Goal: Task Accomplishment & Management: Manage account settings

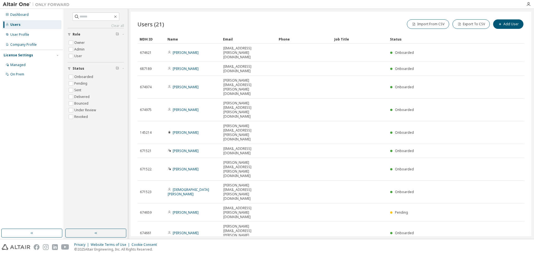
click at [26, 54] on div "License Settings" at bounding box center [18, 55] width 29 height 4
click at [26, 56] on div "License Settings" at bounding box center [18, 55] width 29 height 4
click at [16, 66] on div "Managed" at bounding box center [17, 65] width 15 height 4
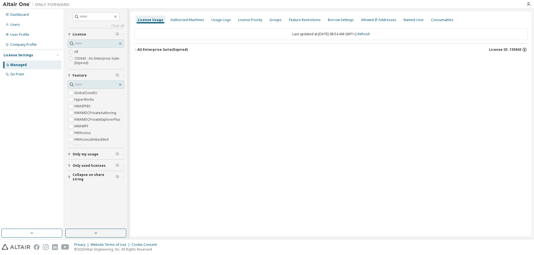
click at [524, 50] on icon "button" at bounding box center [524, 49] width 5 height 5
click at [83, 58] on label "155943 - AU Enterprise Suite (Expired)" at bounding box center [99, 60] width 50 height 11
click at [18, 14] on div "Dashboard" at bounding box center [19, 15] width 18 height 4
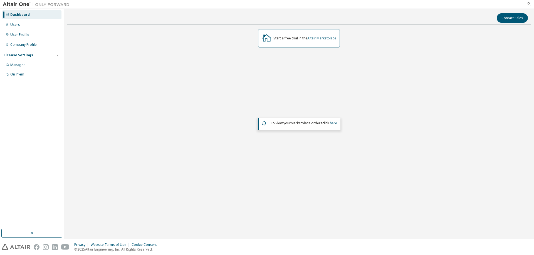
click at [326, 39] on link "Altair Marketplace" at bounding box center [321, 38] width 29 height 5
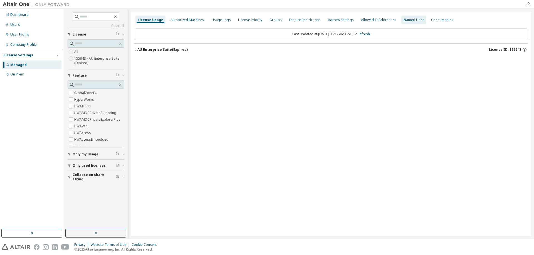
click at [408, 20] on div "Named User" at bounding box center [413, 20] width 20 height 4
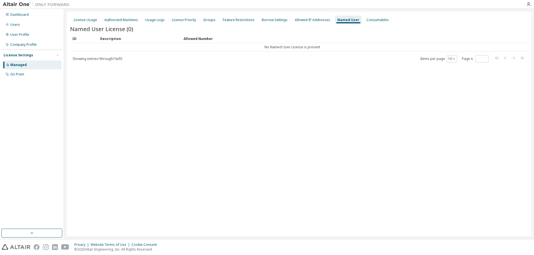
click at [19, 65] on div "Managed" at bounding box center [18, 65] width 16 height 4
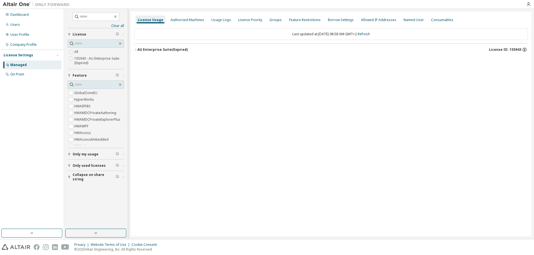
click at [525, 50] on icon "button" at bounding box center [524, 49] width 5 height 5
click at [13, 123] on div "Dashboard Users User Profile Company Profile License Settings Managed On Prem" at bounding box center [32, 119] width 62 height 219
